Goal: Transaction & Acquisition: Obtain resource

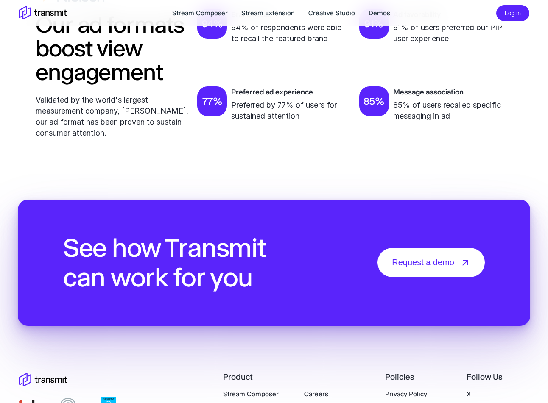
scroll to position [2854, 0]
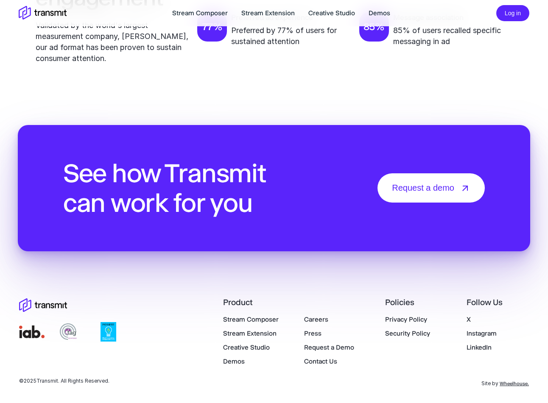
click at [328, 362] on link "Contact Us" at bounding box center [320, 361] width 33 height 8
click at [323, 323] on link "Careers" at bounding box center [316, 319] width 24 height 8
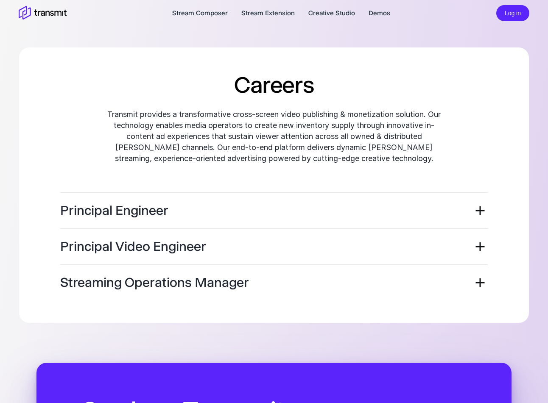
click at [472, 207] on icon at bounding box center [479, 210] width 15 height 15
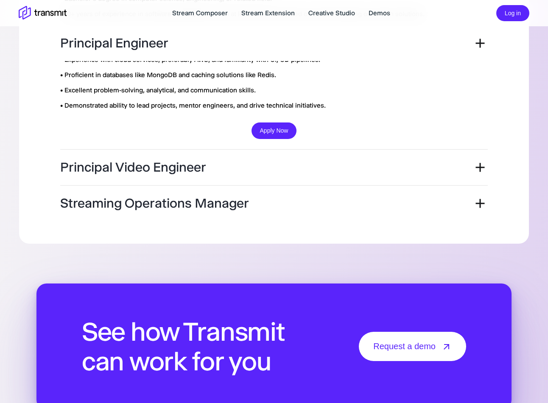
scroll to position [513, 0]
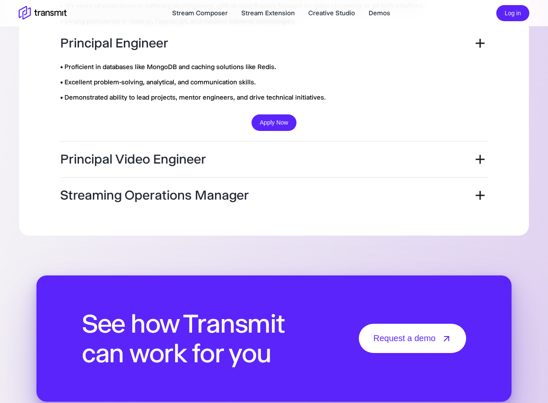
click at [477, 152] on icon at bounding box center [479, 159] width 15 height 15
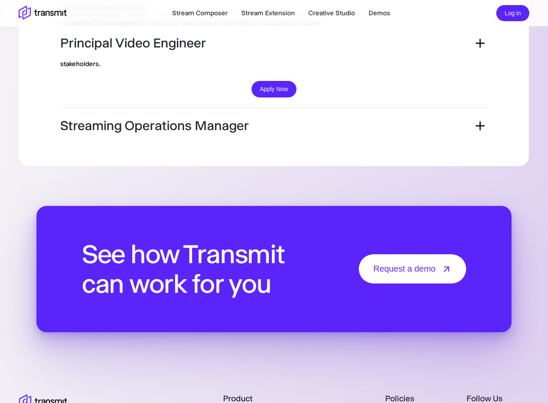
scroll to position [509, 0]
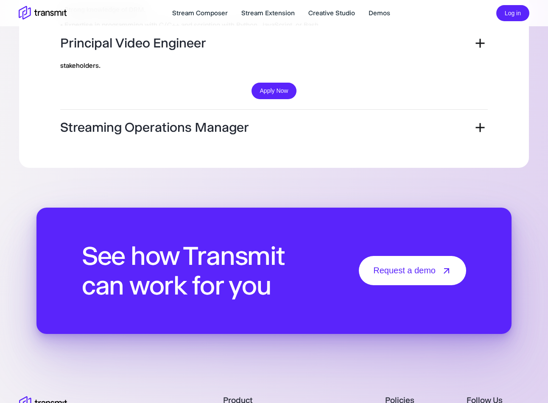
click at [481, 134] on icon at bounding box center [479, 127] width 15 height 15
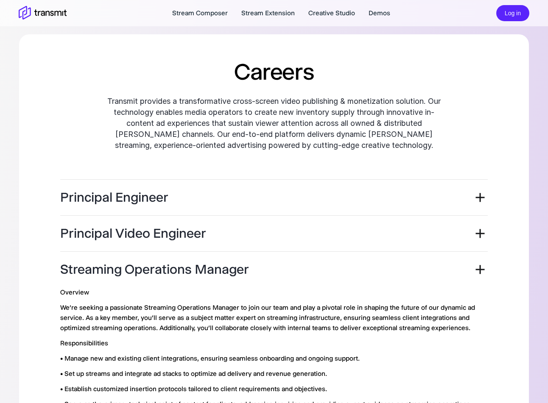
scroll to position [15, 0]
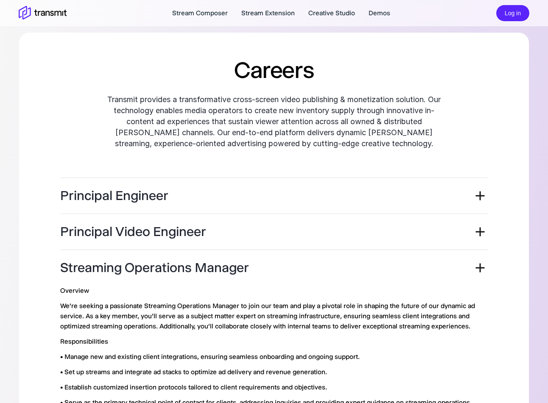
click at [375, 193] on div "Principal Engineer" at bounding box center [274, 195] width 428 height 15
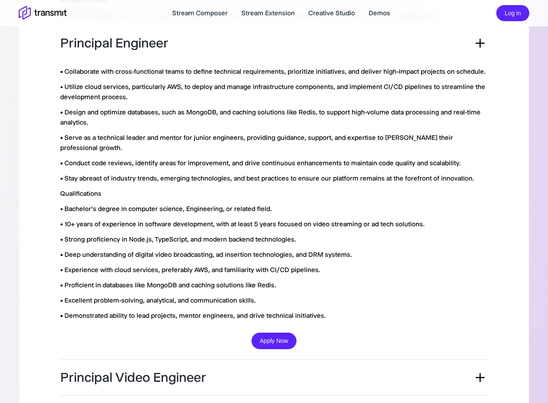
scroll to position [414, 0]
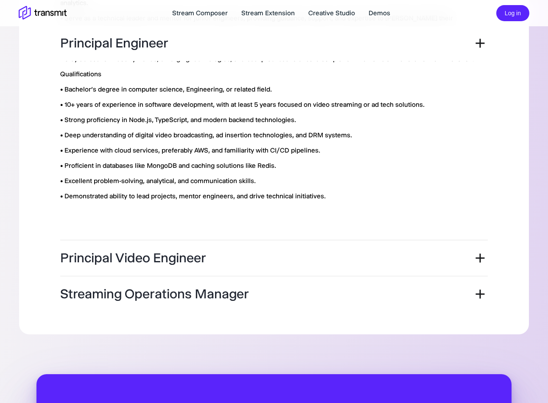
click at [276, 213] on button "Apply Now" at bounding box center [273, 221] width 45 height 17
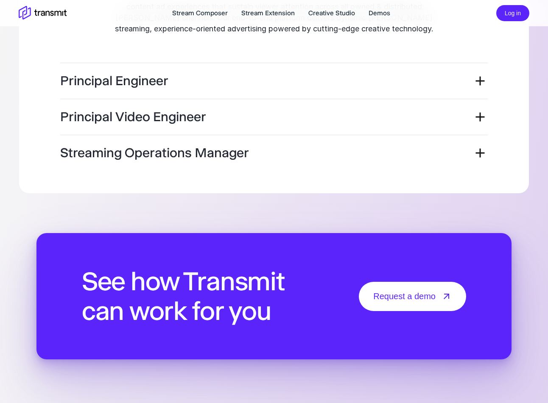
scroll to position [129, 0]
click at [479, 159] on icon at bounding box center [479, 153] width 15 height 15
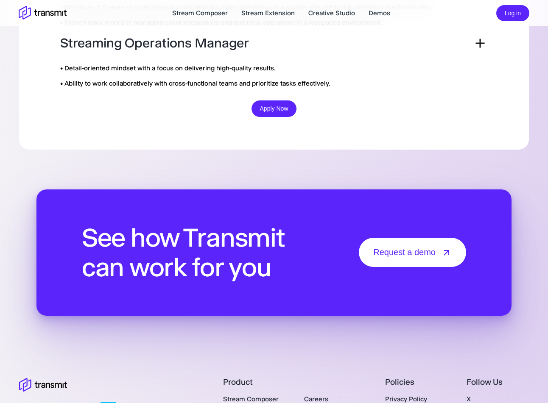
scroll to position [617, 0]
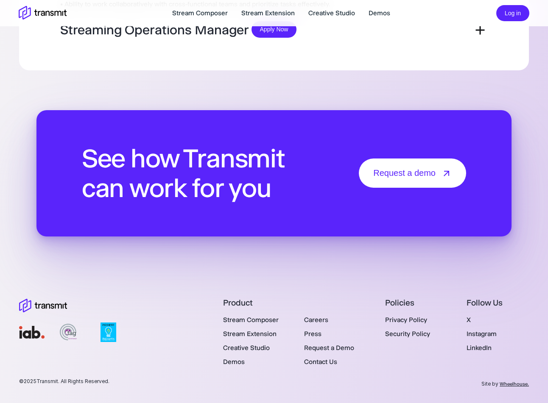
click at [478, 348] on link "LinkedIn" at bounding box center [478, 348] width 25 height 8
